Goal: Task Accomplishment & Management: Manage account settings

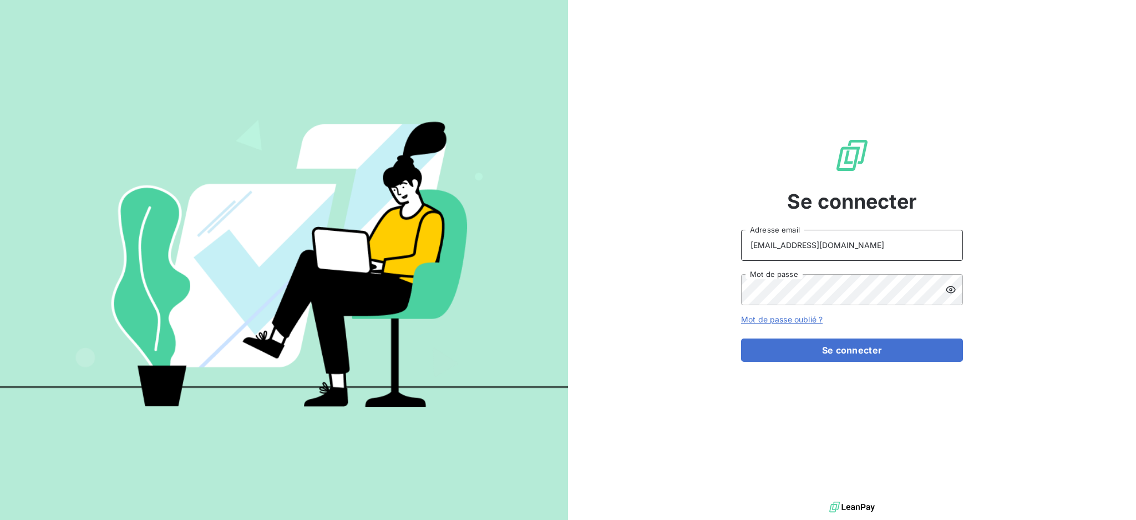
drag, startPoint x: 811, startPoint y: 239, endPoint x: 811, endPoint y: 245, distance: 6.1
click at [811, 239] on input "[EMAIL_ADDRESS][DOMAIN_NAME]" at bounding box center [852, 245] width 222 height 31
type input "[EMAIL_ADDRESS][DOMAIN_NAME]"
click at [777, 350] on button "Se connecter" at bounding box center [852, 349] width 222 height 23
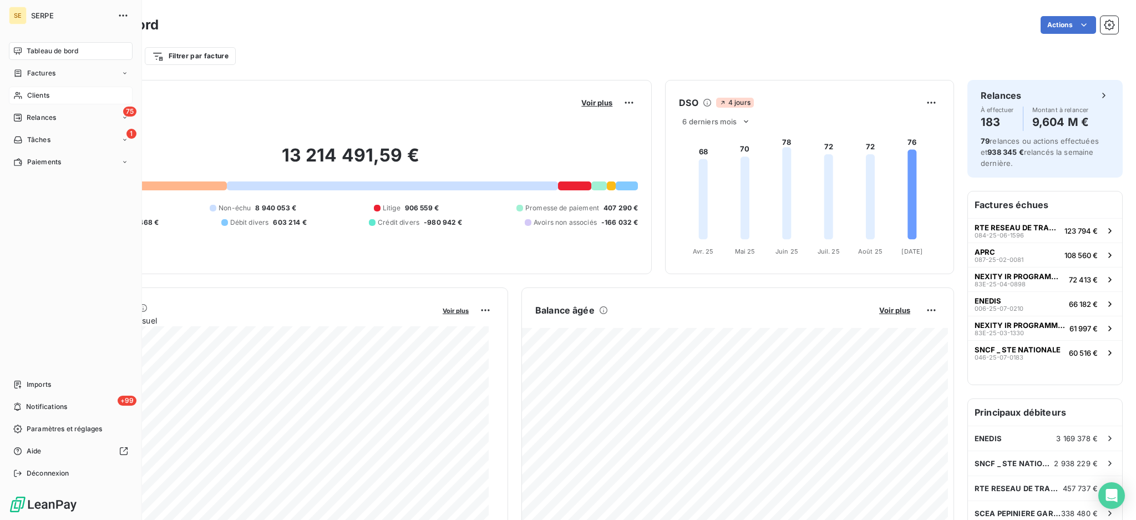
click at [36, 93] on span "Clients" at bounding box center [38, 95] width 22 height 10
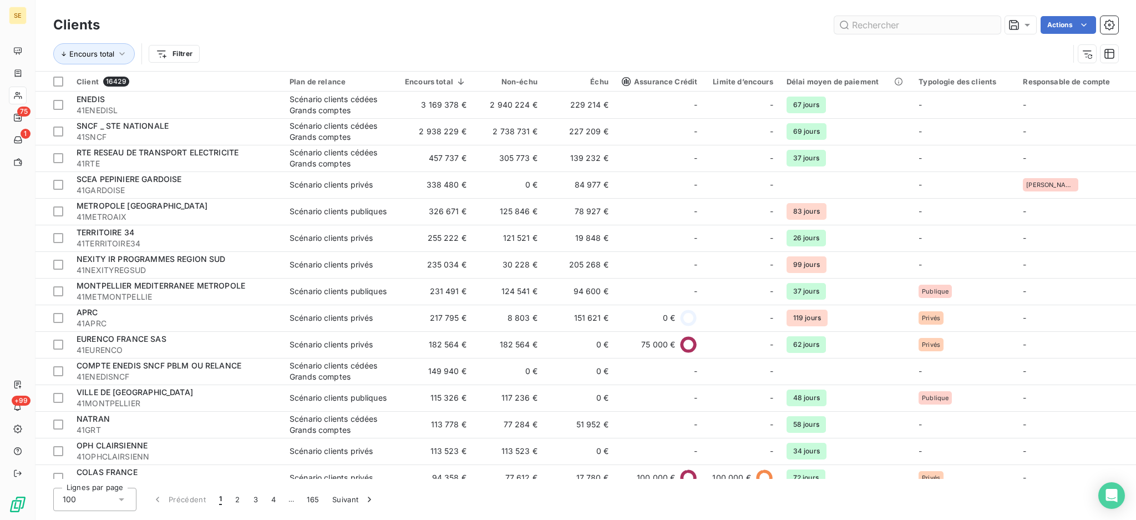
click at [872, 27] on input "text" at bounding box center [917, 25] width 166 height 18
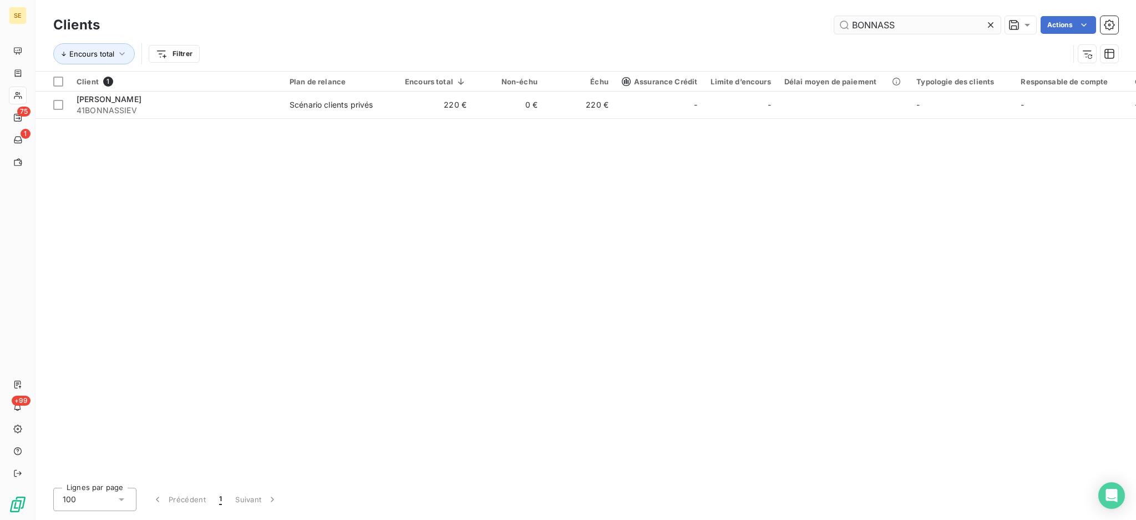
type input "BONNASS"
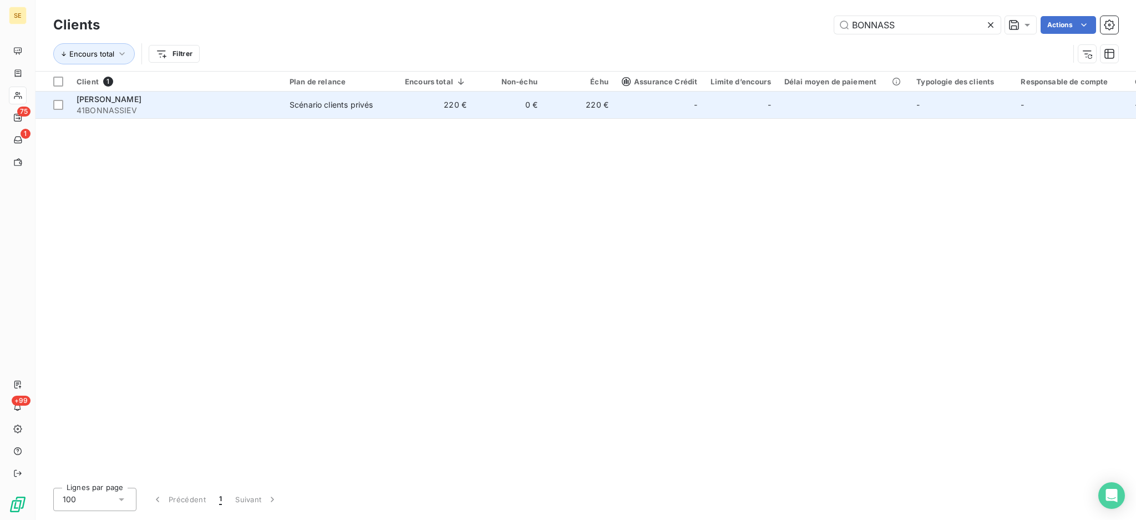
click at [130, 98] on span "[PERSON_NAME]" at bounding box center [109, 98] width 65 height 9
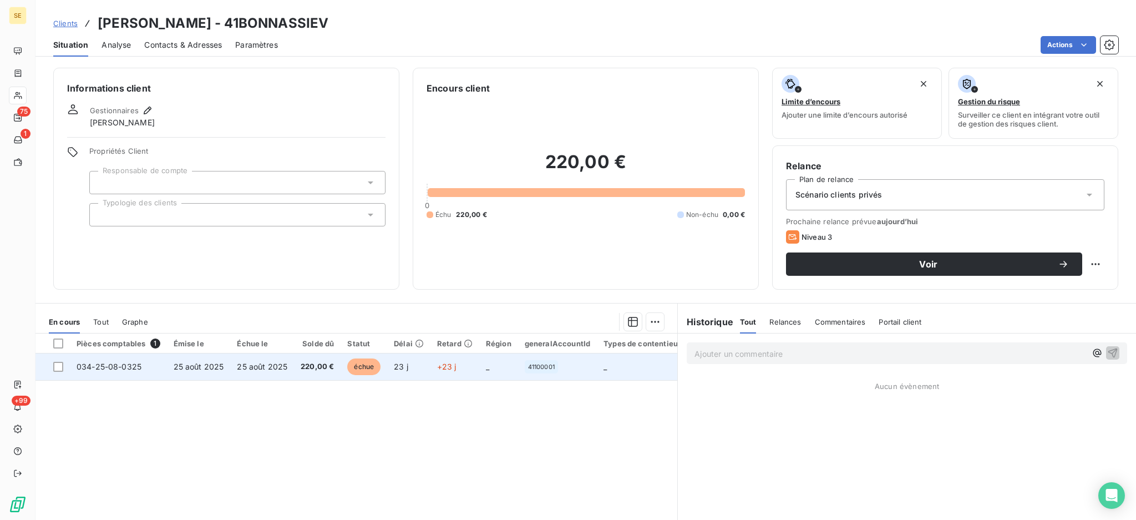
click at [263, 365] on span "25 août 2025" at bounding box center [262, 366] width 50 height 9
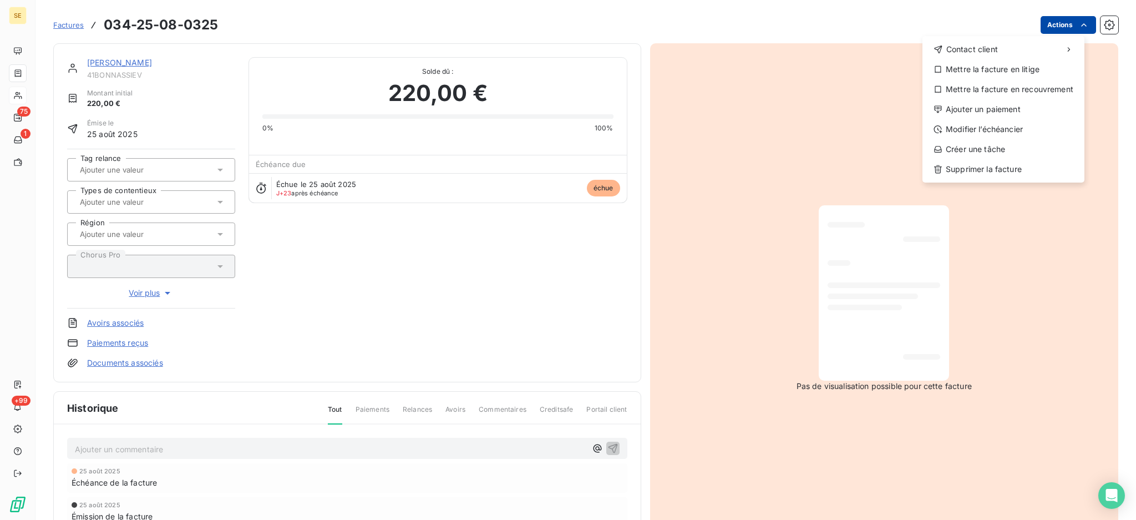
click at [1054, 20] on html "SE 75 1 +99 Factures [PHONE_NUMBER] Actions Contact client Mettre la facture en…" at bounding box center [568, 260] width 1136 height 520
click at [991, 129] on div "Modifier l’échéancier" at bounding box center [1003, 129] width 153 height 18
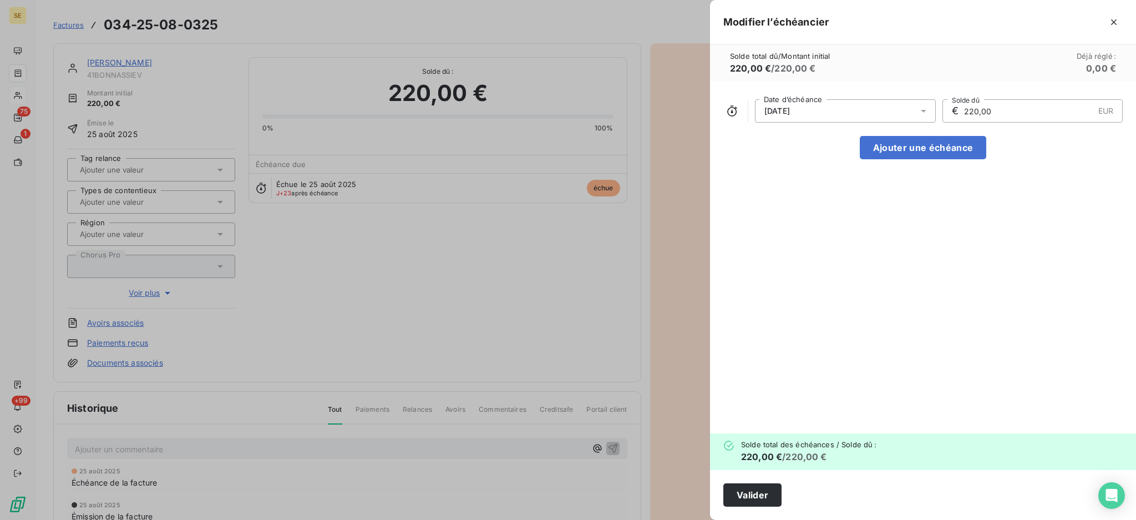
click at [927, 107] on icon at bounding box center [923, 110] width 11 height 11
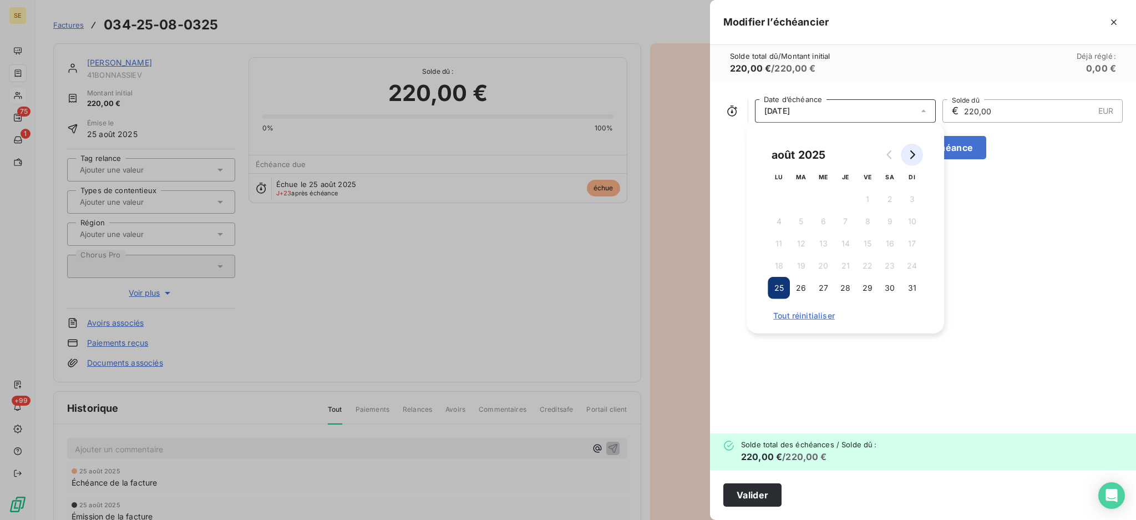
click at [914, 162] on button "Go to next month" at bounding box center [912, 155] width 22 height 22
click at [847, 264] on button "25" at bounding box center [845, 266] width 22 height 22
click at [747, 493] on button "Valider" at bounding box center [752, 494] width 58 height 23
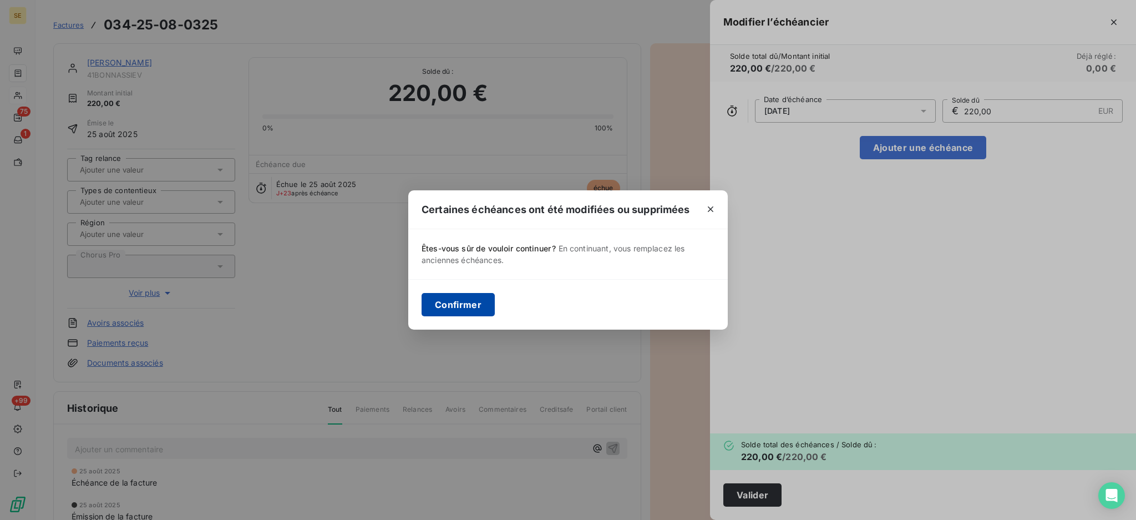
click at [468, 307] on button "Confirmer" at bounding box center [458, 304] width 73 height 23
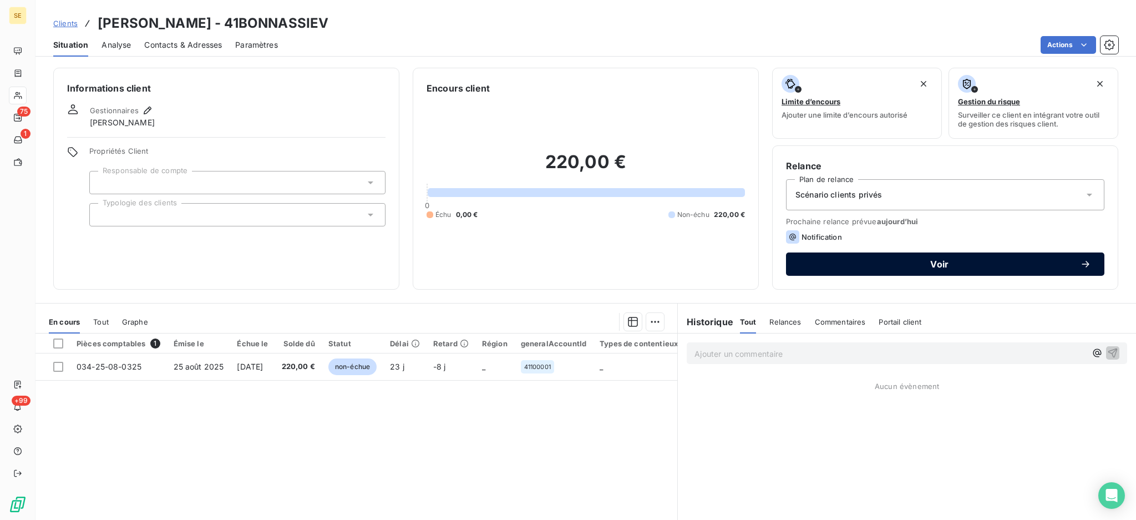
click at [975, 262] on span "Voir" at bounding box center [940, 264] width 281 height 9
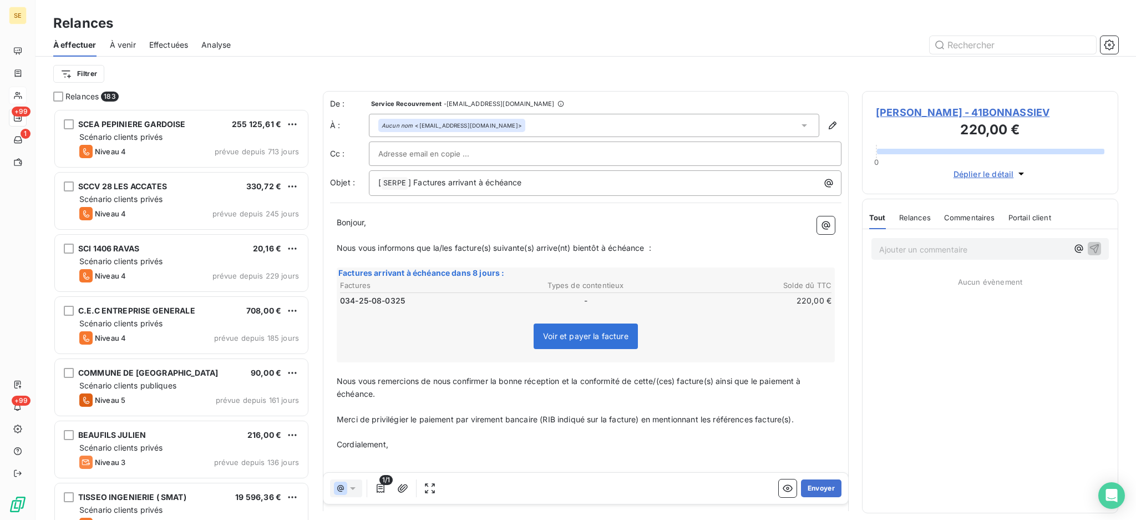
scroll to position [401, 245]
click at [564, 182] on p "[ SERPE ﻿ ] Factures arrivant à échéance" at bounding box center [607, 182] width 459 height 13
